Goal: Task Accomplishment & Management: Use online tool/utility

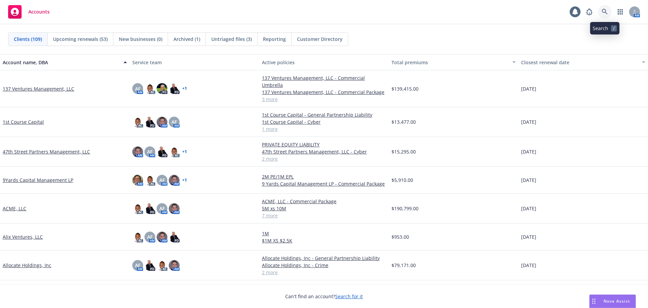
click at [609, 11] on link at bounding box center [605, 12] width 14 height 14
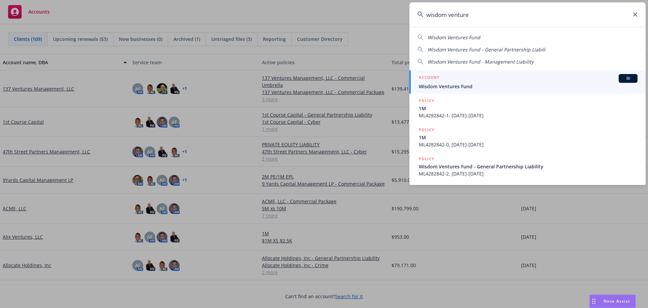
type input "wisdom venture"
click at [449, 84] on span "Wisdom Ventures Fund" at bounding box center [528, 86] width 219 height 7
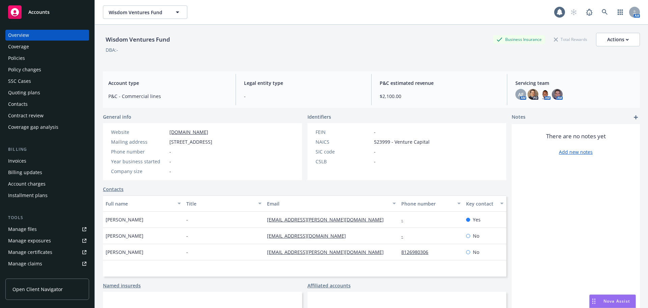
click at [24, 91] on div "Quoting plans" at bounding box center [24, 92] width 32 height 11
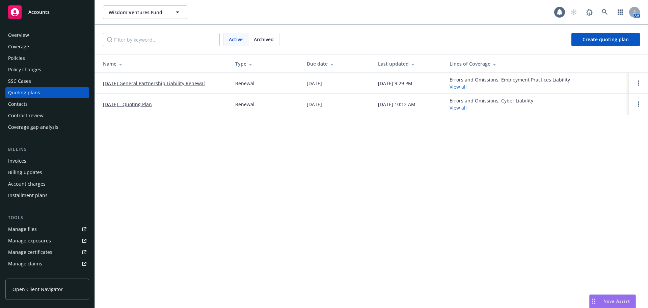
click at [128, 84] on link "[DATE] General Partnership Liability Renewal" at bounding box center [154, 83] width 102 height 7
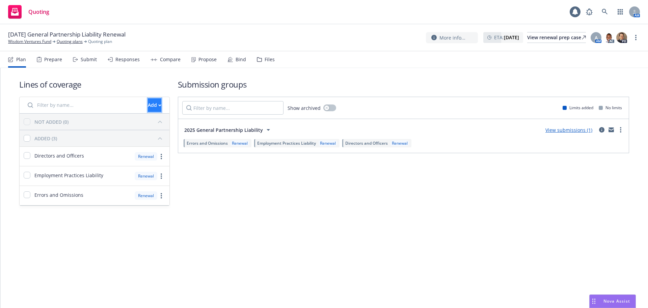
click at [148, 110] on div "Add" at bounding box center [155, 105] width 14 height 13
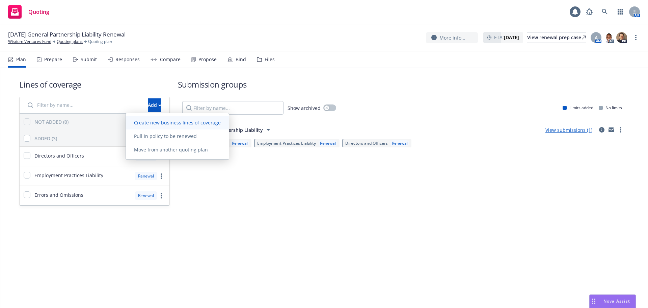
click at [155, 120] on span "Create new business lines of coverage" at bounding box center [177, 122] width 103 height 6
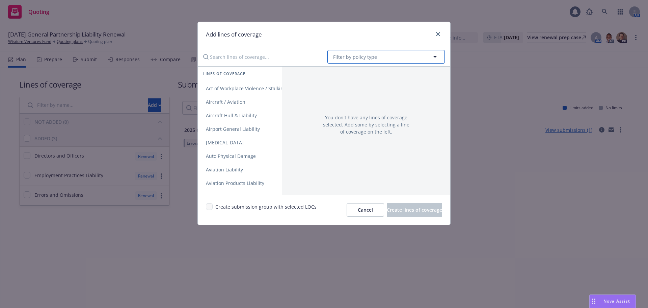
click at [349, 55] on span "Filter by policy type" at bounding box center [355, 56] width 44 height 7
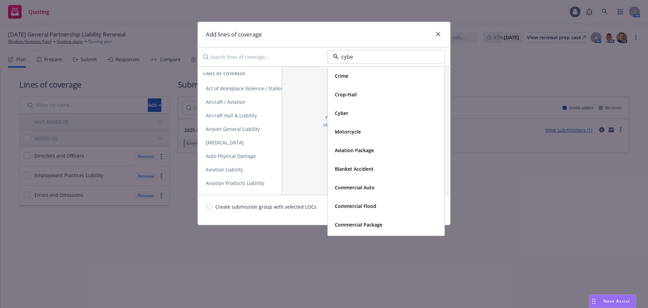
type input "cyber"
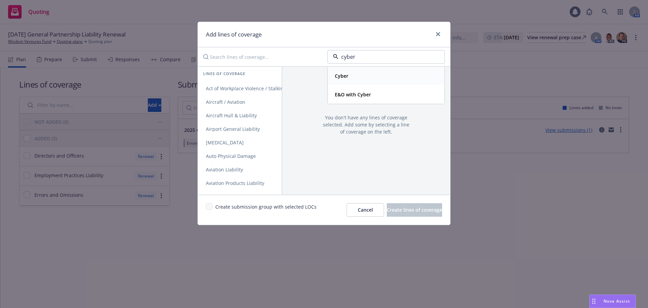
click at [349, 75] on div "Cyber" at bounding box center [341, 76] width 18 height 10
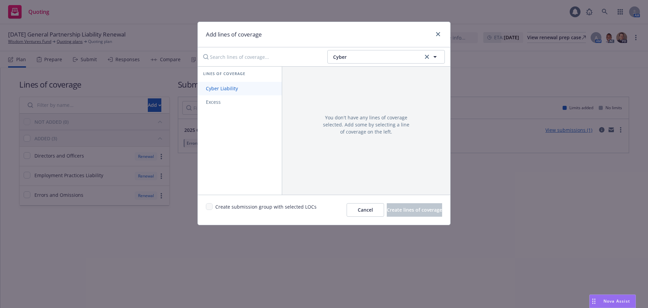
click at [231, 89] on span "Cyber Liability" at bounding box center [222, 88] width 48 height 6
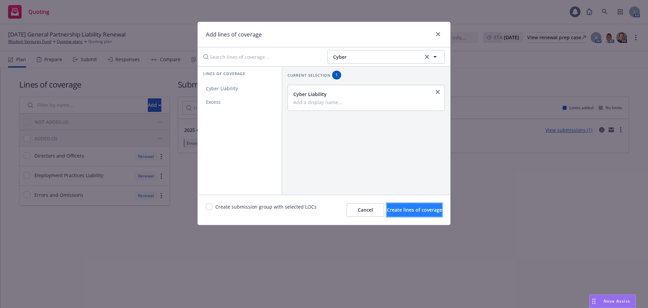
click at [395, 206] on span "Create lines of coverage" at bounding box center [414, 209] width 55 height 6
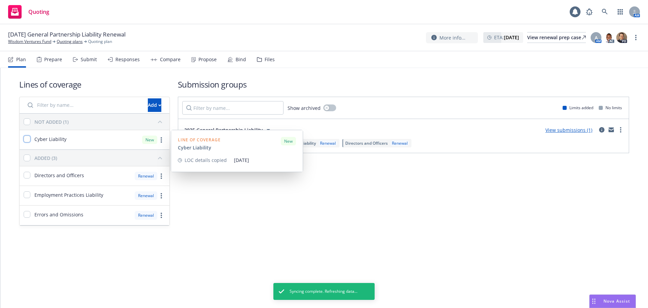
click at [26, 138] on input "checkbox" at bounding box center [27, 138] width 7 height 7
checkbox input "true"
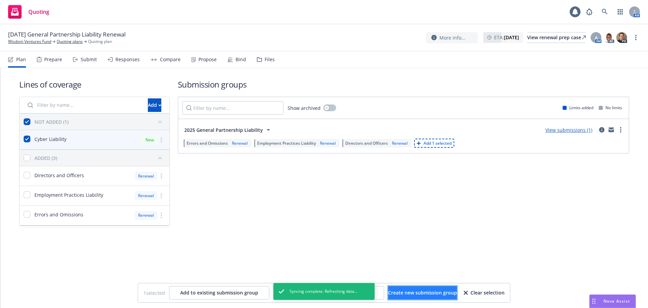
click at [391, 290] on span "Create new submission group" at bounding box center [422, 292] width 69 height 6
checkbox input "false"
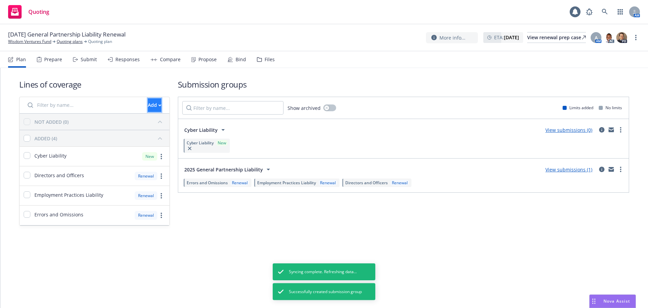
click at [148, 105] on button "Add" at bounding box center [155, 105] width 14 height 14
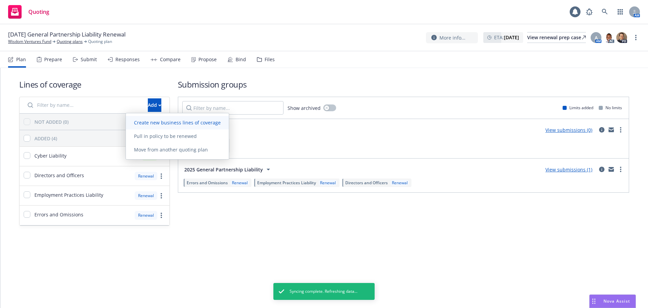
click at [141, 122] on span "Create new business lines of coverage" at bounding box center [177, 122] width 103 height 6
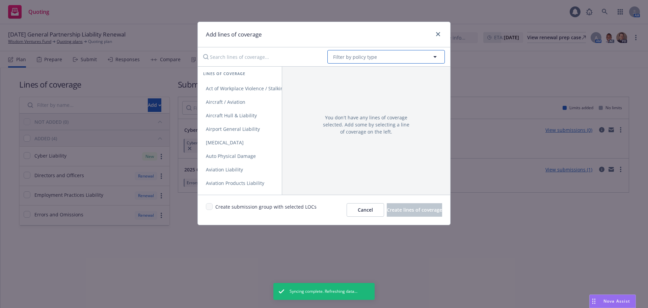
click at [379, 55] on button "Filter by policy type" at bounding box center [387, 57] width 118 height 14
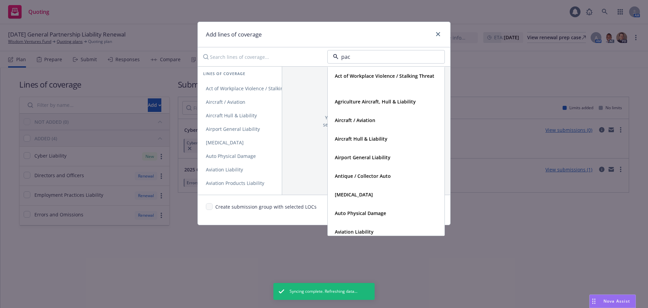
type input "pack"
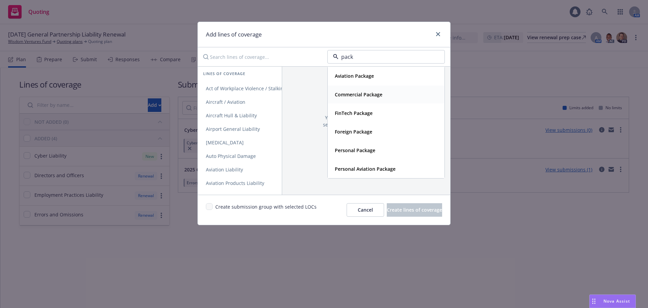
click at [370, 92] on strong "Commercial Package" at bounding box center [359, 94] width 48 height 6
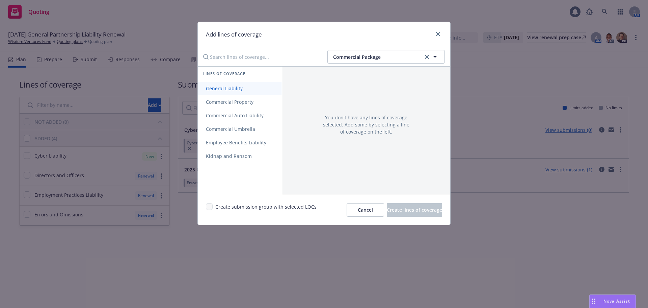
click at [232, 92] on link "General Liability" at bounding box center [240, 89] width 84 height 14
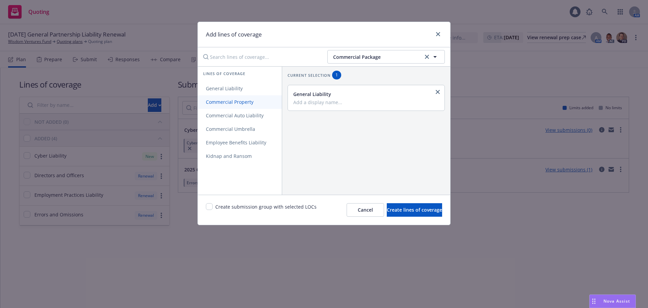
click at [237, 100] on span "Commercial Property" at bounding box center [230, 102] width 64 height 6
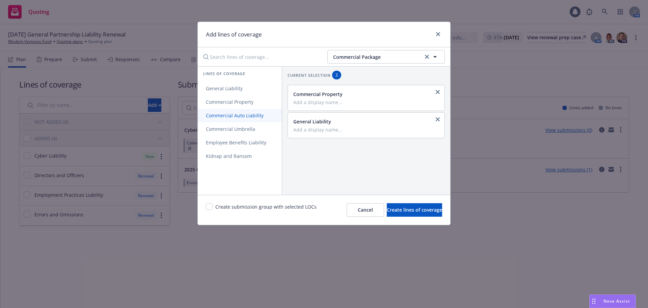
click at [239, 115] on span "Commercial Auto Liability" at bounding box center [235, 115] width 74 height 6
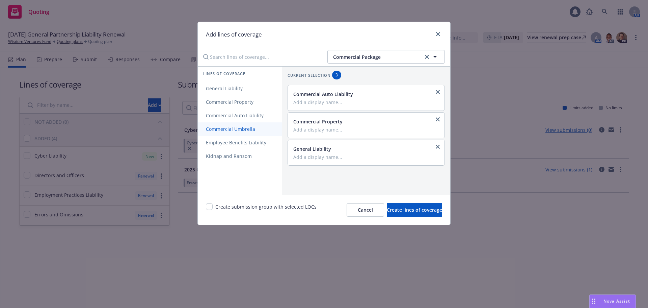
click at [238, 129] on span "Commercial Umbrella" at bounding box center [231, 129] width 66 height 6
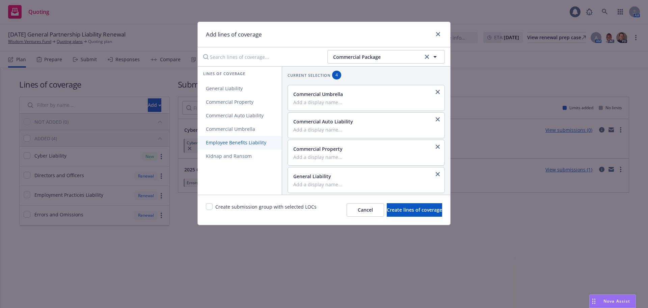
click at [236, 143] on span "Employee Benefits Liability" at bounding box center [236, 142] width 77 height 6
click at [410, 212] on span "Create lines of coverage" at bounding box center [414, 209] width 55 height 6
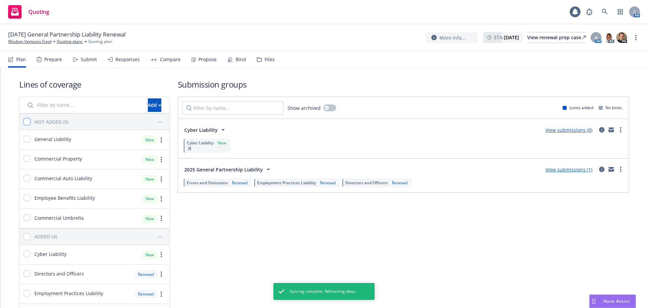
click at [27, 123] on input "checkbox" at bounding box center [27, 121] width 7 height 7
checkbox input "true"
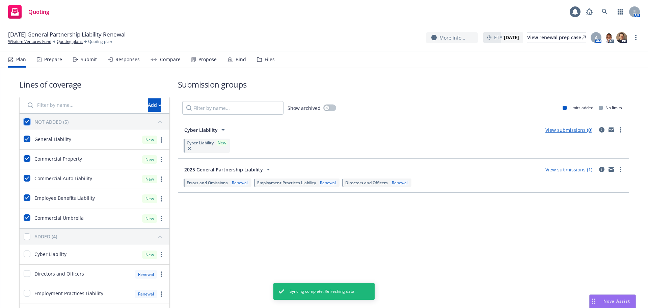
checkbox input "true"
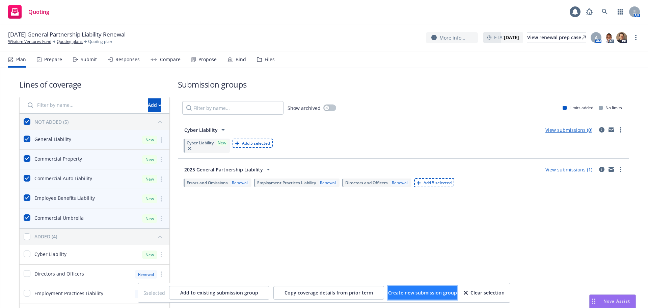
click at [414, 290] on span "Create new submission group" at bounding box center [422, 292] width 69 height 6
checkbox input "false"
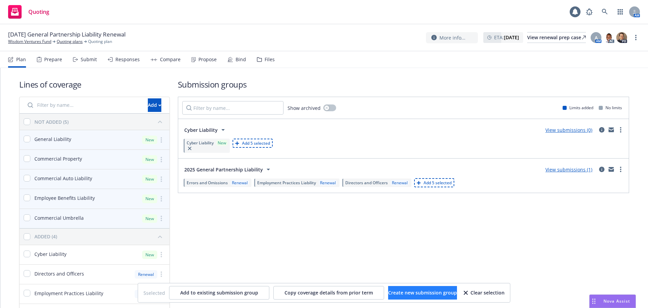
checkbox input "false"
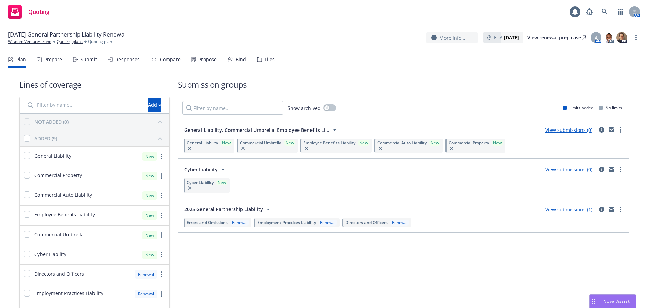
click at [578, 129] on link "View submissions (0)" at bounding box center [569, 130] width 47 height 6
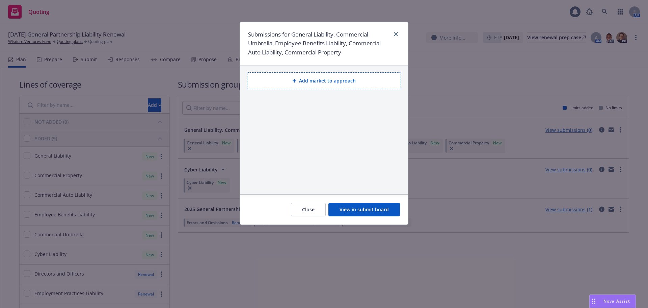
click at [319, 80] on button "Add market to approach" at bounding box center [324, 80] width 154 height 17
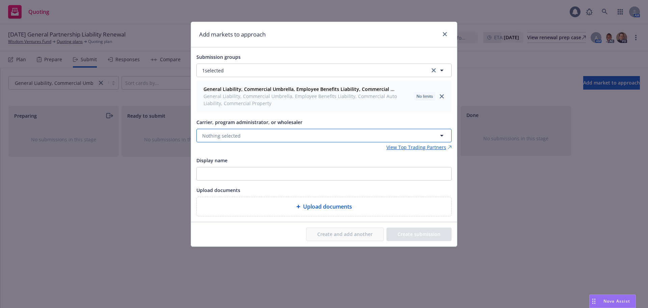
click at [240, 137] on button "Nothing selected" at bounding box center [324, 136] width 255 height 14
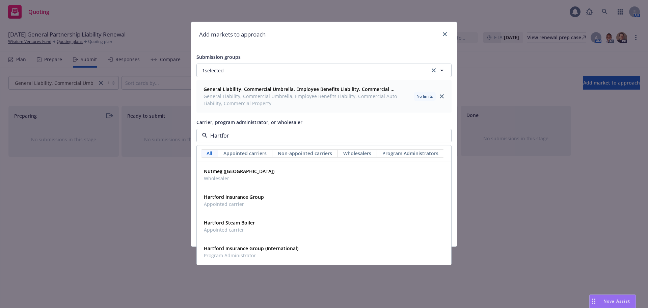
type input "[GEOGRAPHIC_DATA]"
click at [249, 203] on span "Appointed carrier" at bounding box center [234, 203] width 60 height 7
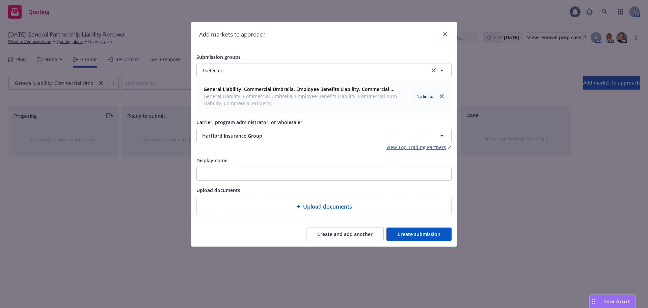
click at [415, 235] on button "Create submission" at bounding box center [419, 234] width 65 height 14
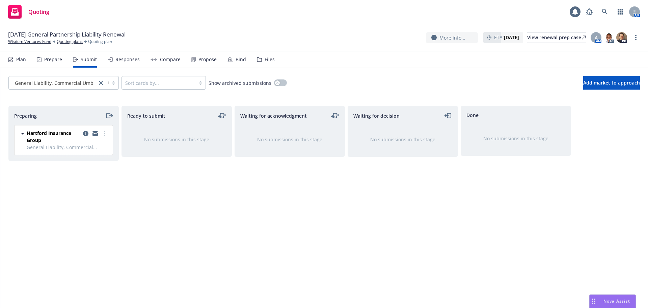
click at [23, 63] on div "Plan" at bounding box center [17, 59] width 18 height 16
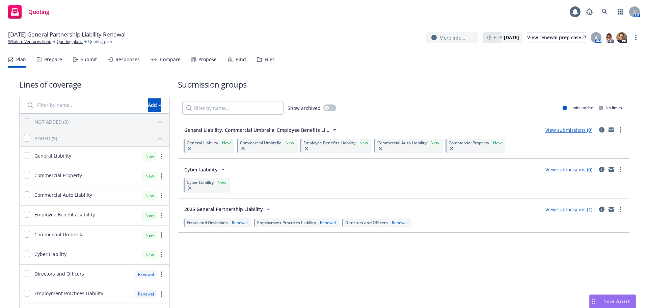
click at [574, 166] on link "View submissions (0)" at bounding box center [569, 169] width 47 height 6
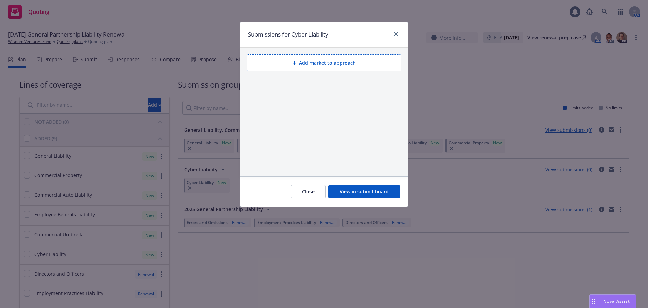
click at [316, 62] on button "Add market to approach" at bounding box center [324, 62] width 154 height 17
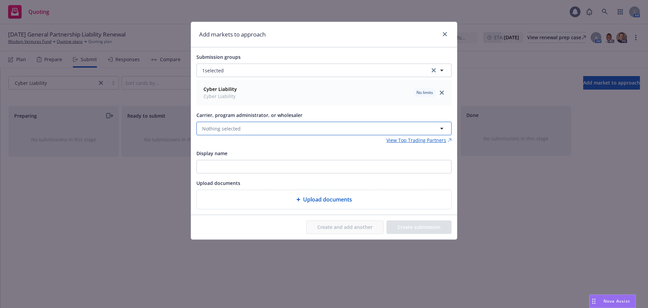
click at [259, 128] on button "Nothing selected" at bounding box center [324, 129] width 255 height 14
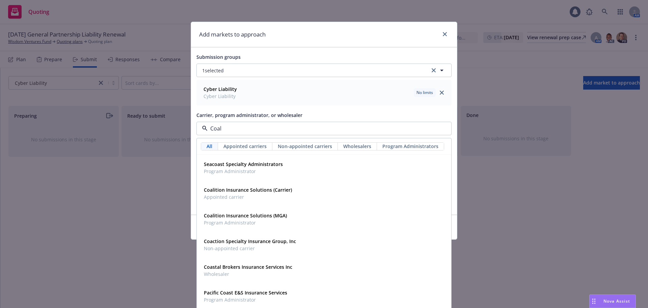
type input "Coali"
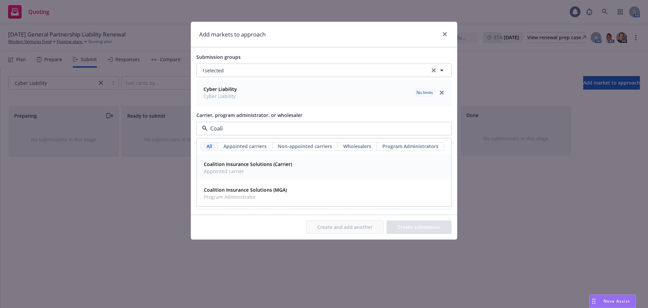
click at [257, 163] on strong "Coalition Insurance Solutions (Carrier)" at bounding box center [248, 164] width 88 height 6
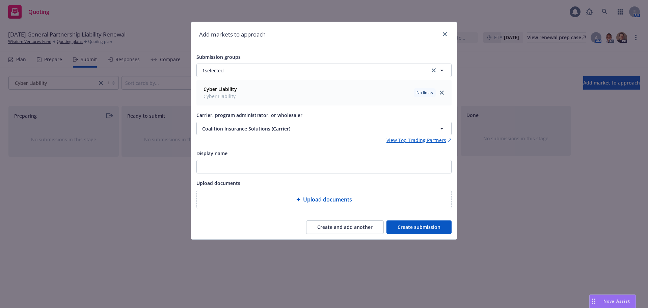
click at [407, 231] on button "Create submission" at bounding box center [419, 227] width 65 height 14
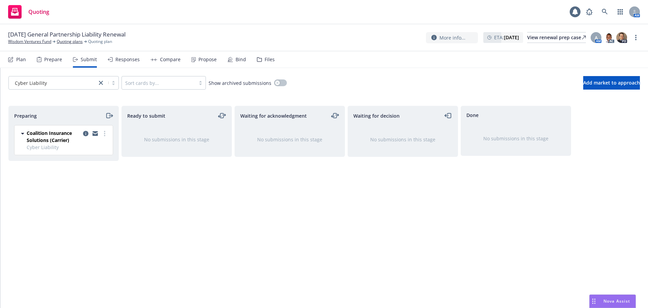
click at [18, 59] on div "Plan" at bounding box center [21, 59] width 10 height 5
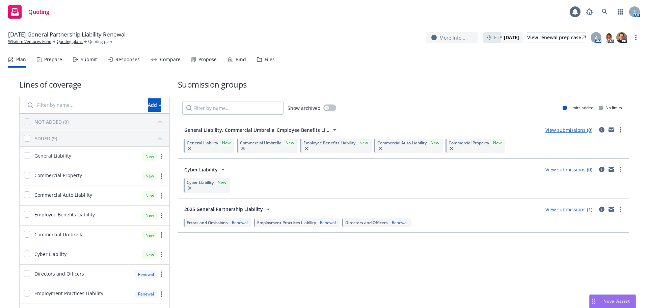
click at [574, 171] on link "View submissions (0)" at bounding box center [569, 169] width 47 height 6
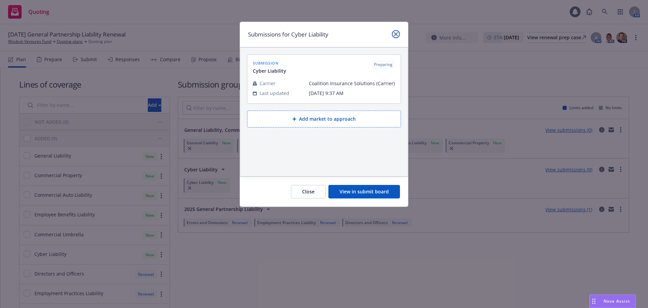
click at [396, 33] on icon "close" at bounding box center [396, 34] width 4 height 4
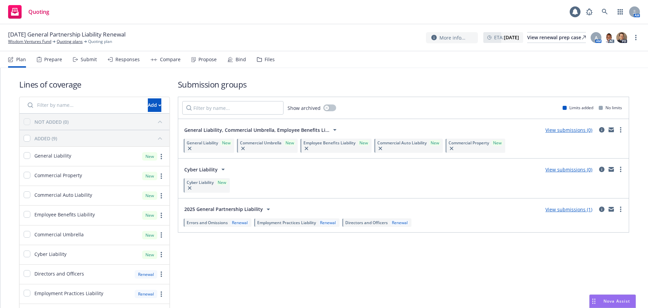
click at [576, 129] on link "View submissions (0)" at bounding box center [569, 130] width 47 height 6
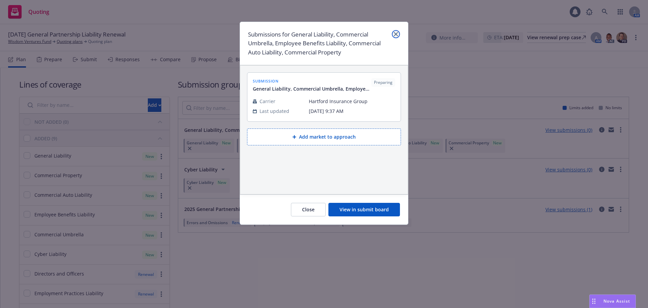
click at [396, 33] on icon "close" at bounding box center [396, 34] width 4 height 4
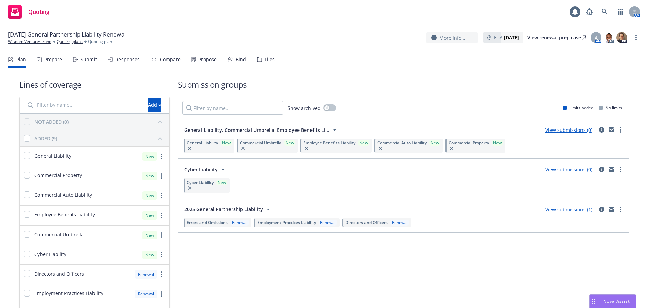
click at [85, 61] on div "Submit" at bounding box center [89, 59] width 16 height 5
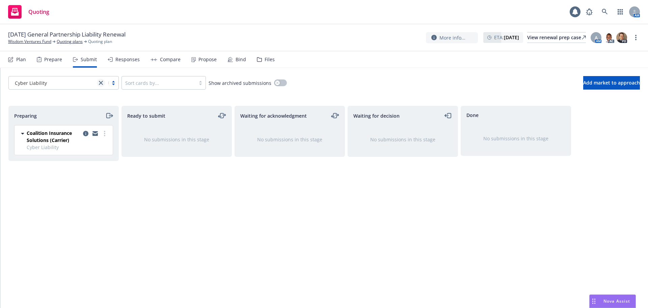
click at [100, 83] on icon "close" at bounding box center [101, 83] width 4 height 4
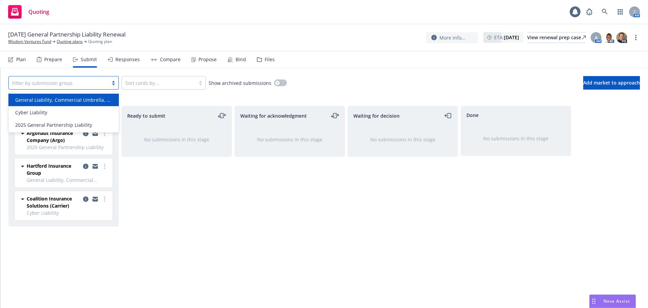
click at [366, 82] on div "All selected options have been cleared. option General Liability, Commercial Um…" at bounding box center [324, 83] width 632 height 14
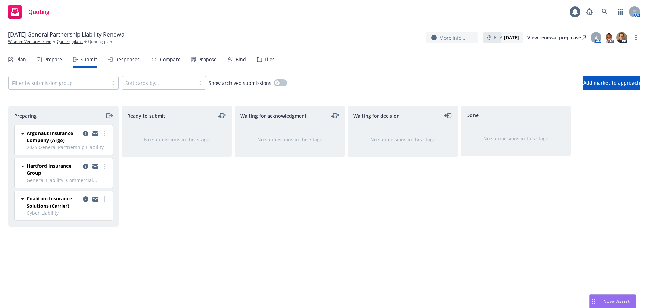
click at [23, 58] on div "Plan" at bounding box center [21, 59] width 10 height 5
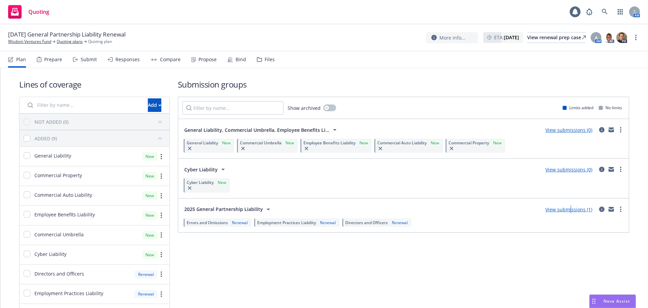
click at [566, 209] on link "View submissions (1)" at bounding box center [569, 209] width 47 height 6
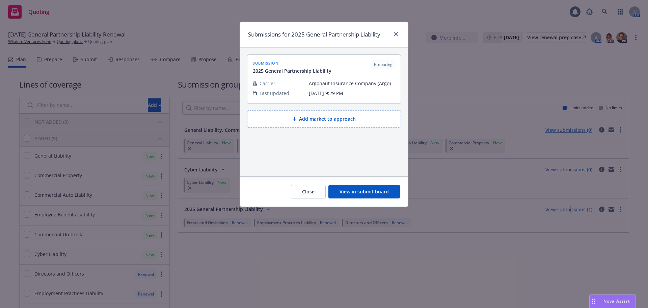
click at [332, 119] on button "Add market to approach" at bounding box center [324, 118] width 154 height 17
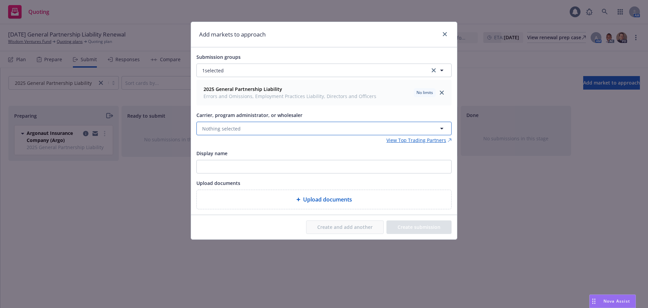
click at [214, 129] on span "Nothing selected" at bounding box center [221, 128] width 38 height 7
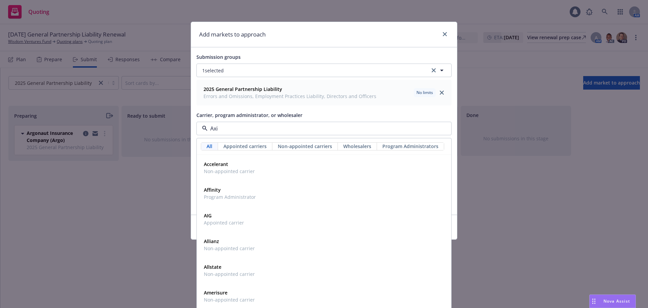
type input "Axis"
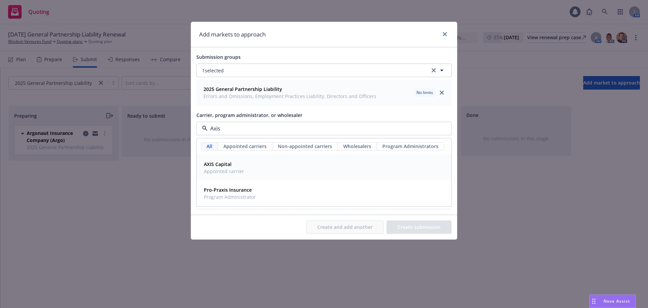
click at [222, 163] on strong "AXIS Capital" at bounding box center [218, 164] width 28 height 6
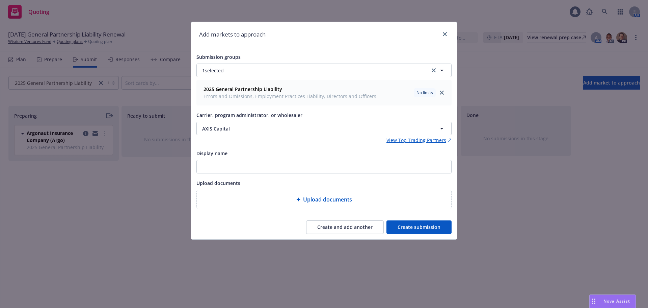
click at [402, 225] on button "Create submission" at bounding box center [419, 227] width 65 height 14
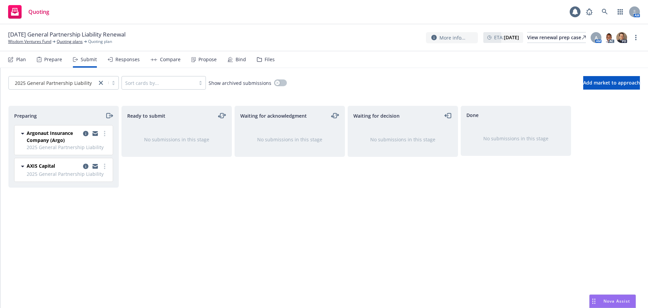
click at [269, 62] on div "Files" at bounding box center [270, 59] width 10 height 5
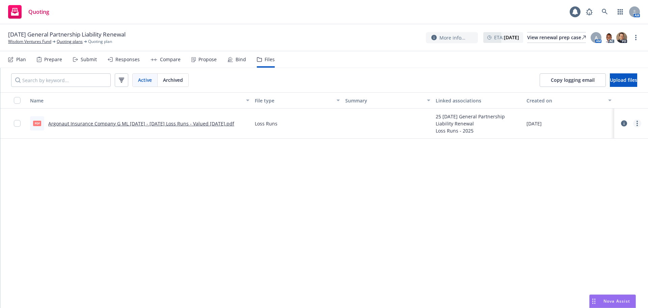
click at [638, 124] on link "more" at bounding box center [637, 123] width 8 height 8
click at [602, 148] on link "Download" at bounding box center [607, 151] width 67 height 14
click at [557, 79] on span "Copy logging email" at bounding box center [573, 80] width 44 height 6
click at [551, 78] on span "Copy logging email" at bounding box center [573, 80] width 44 height 6
click at [85, 60] on div "Submit" at bounding box center [89, 59] width 16 height 5
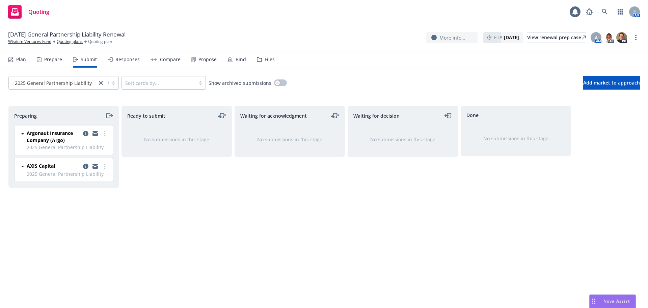
click at [110, 116] on icon "moveRight" at bounding box center [108, 115] width 4 height 5
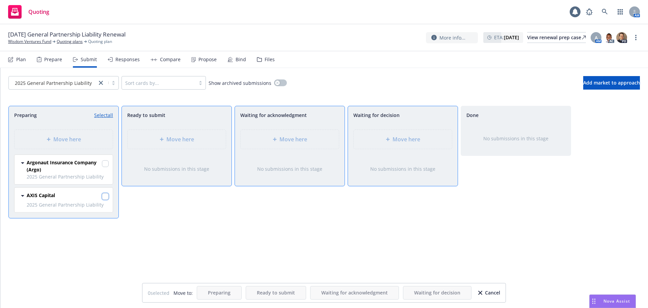
click at [105, 196] on input "checkbox" at bounding box center [105, 196] width 7 height 7
checkbox input "true"
click at [303, 139] on span "Move here" at bounding box center [294, 139] width 28 height 8
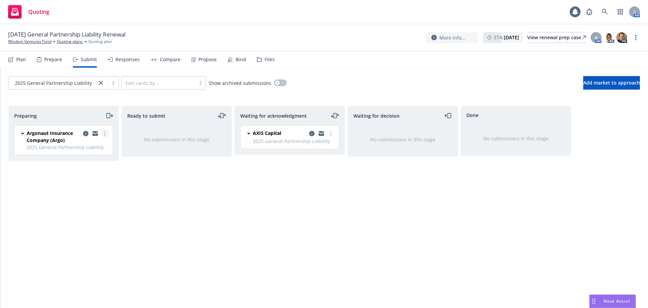
click at [105, 133] on circle "more" at bounding box center [104, 133] width 1 height 1
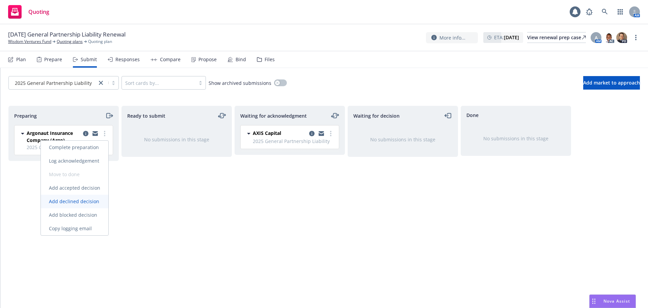
click at [92, 199] on span "Add declined decision" at bounding box center [74, 201] width 67 height 6
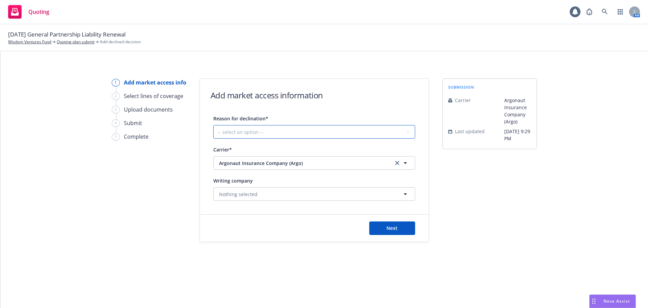
click at [266, 134] on select "-- select an option -- Cannot compete with other markets Carrier non-renewed Ca…" at bounding box center [314, 132] width 202 height 14
select select "CARRIER_APPETITE_RECENTLY_CHANGED"
click at [213, 125] on select "-- select an option -- Cannot compete with other markets Carrier non-renewed Ca…" at bounding box center [314, 132] width 202 height 14
click at [384, 229] on button "Next" at bounding box center [392, 228] width 46 height 14
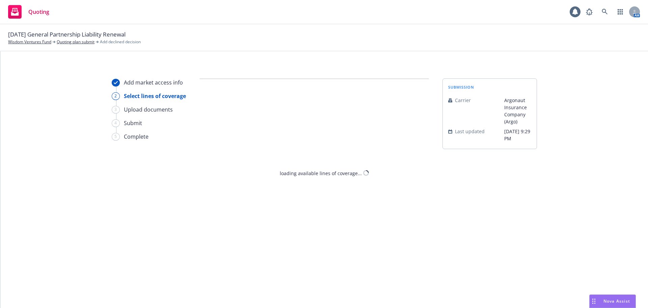
select select "CARRIER_APPETITE_RECENTLY_CHANGED"
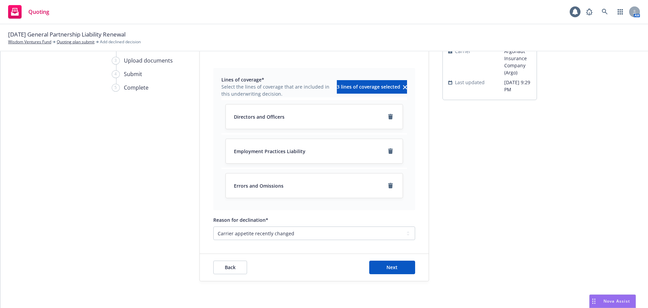
scroll to position [49, 0]
click at [397, 257] on div "Back Next" at bounding box center [314, 266] width 229 height 27
click at [404, 266] on button "Next" at bounding box center [392, 267] width 46 height 14
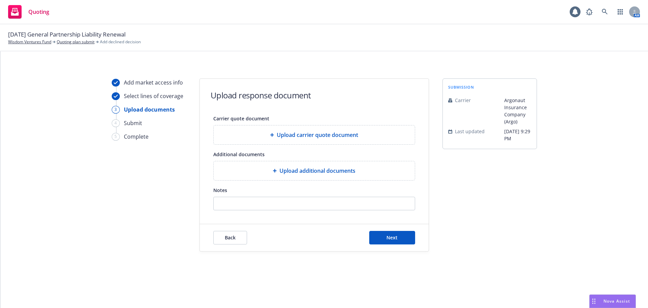
scroll to position [0, 0]
click at [392, 236] on span "Next" at bounding box center [392, 237] width 11 height 6
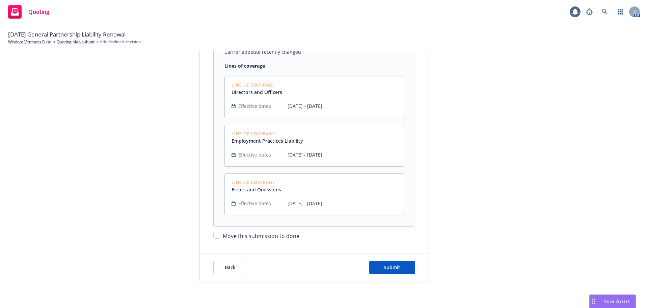
scroll to position [138, 0]
click at [291, 237] on span "Move this submission to done" at bounding box center [261, 235] width 77 height 7
click at [220, 237] on input "Move this submission to done" at bounding box center [216, 234] width 7 height 7
checkbox input "true"
click at [382, 262] on button "Submit" at bounding box center [392, 267] width 46 height 14
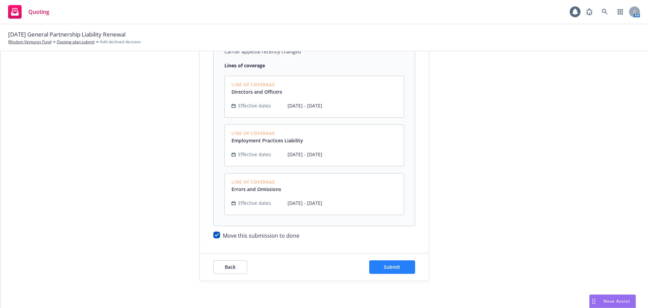
scroll to position [0, 0]
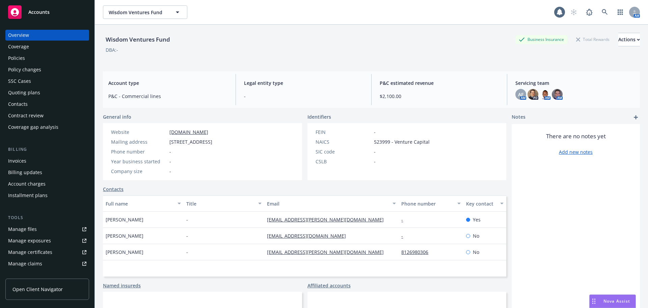
drag, startPoint x: 18, startPoint y: 57, endPoint x: 57, endPoint y: 68, distance: 40.0
click at [18, 57] on div "Policies" at bounding box center [16, 58] width 17 height 11
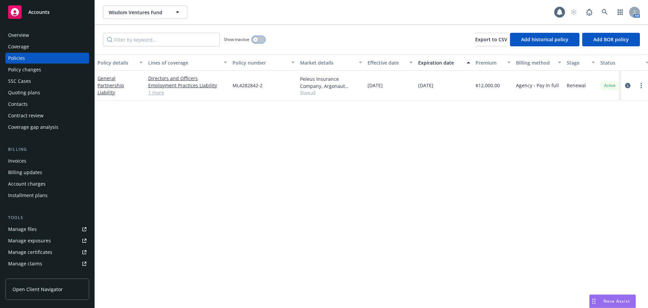
click at [261, 41] on button "button" at bounding box center [258, 39] width 13 height 7
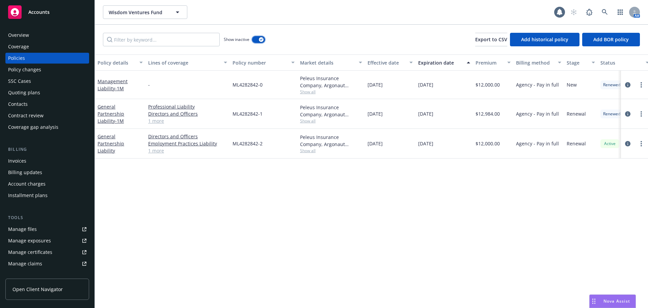
click at [259, 41] on button "button" at bounding box center [258, 39] width 13 height 7
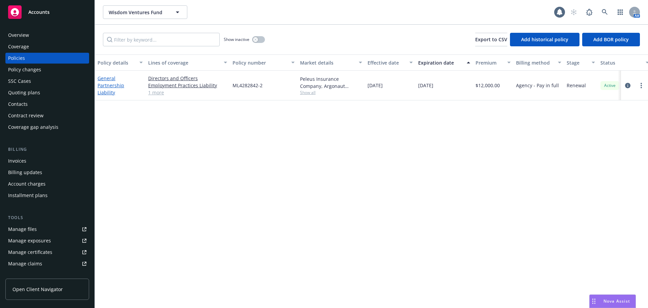
click at [107, 87] on link "General Partnership Liability" at bounding box center [111, 85] width 27 height 21
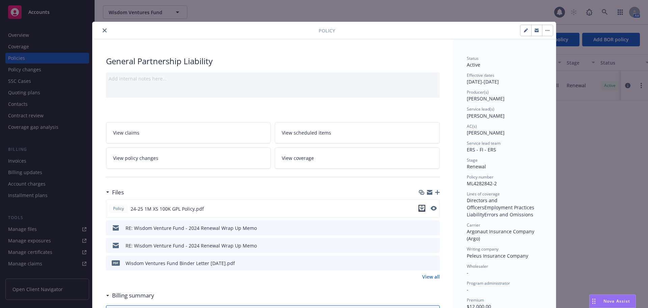
click at [422, 208] on button "download file" at bounding box center [422, 208] width 7 height 7
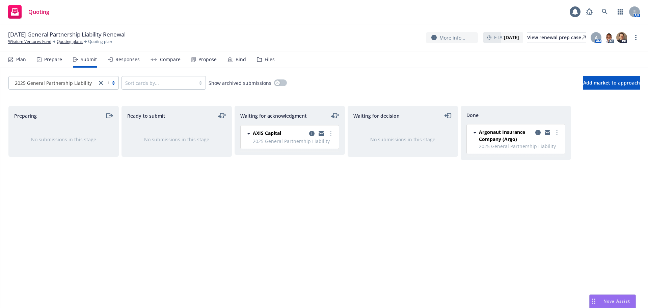
click at [99, 82] on icon "close" at bounding box center [101, 83] width 4 height 4
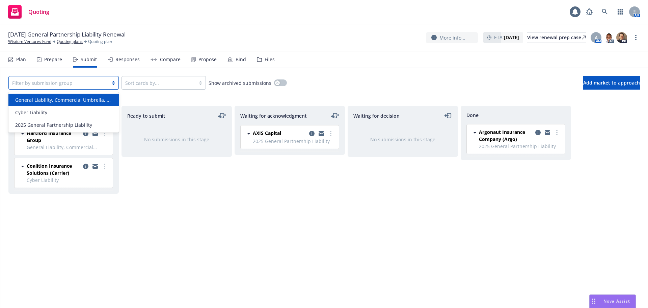
click at [203, 24] on div "Quoting 1 AM" at bounding box center [324, 12] width 648 height 24
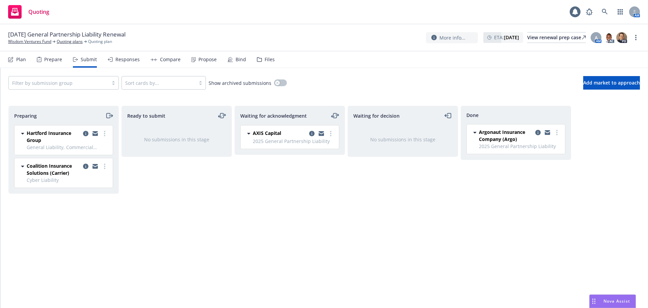
click at [260, 56] on div "Files" at bounding box center [266, 59] width 18 height 16
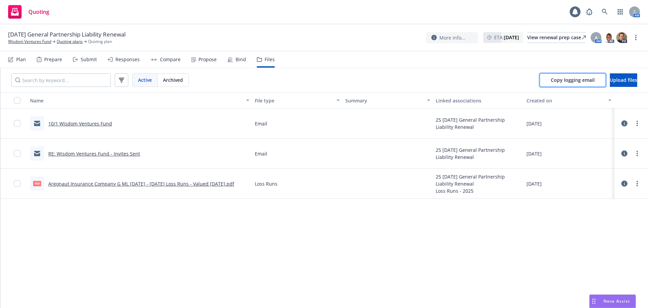
click at [561, 80] on span "Copy logging email" at bounding box center [573, 80] width 44 height 6
